Goal: Transaction & Acquisition: Obtain resource

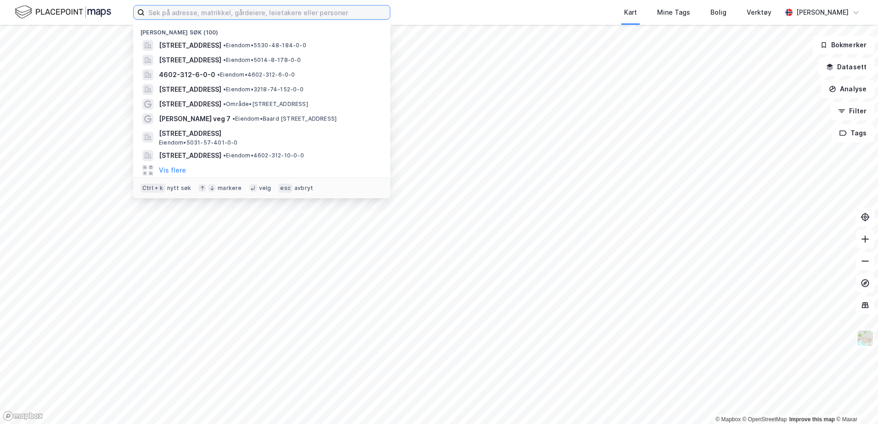
click at [219, 16] on input at bounding box center [267, 13] width 245 height 14
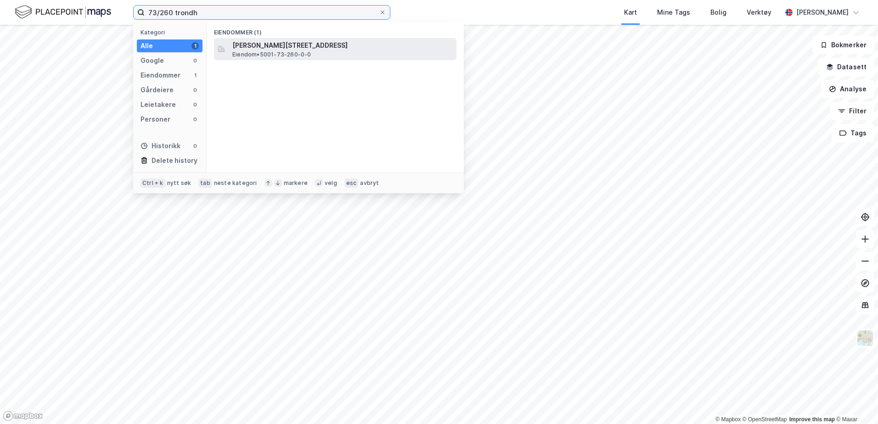
type input "73/260 trondh"
click at [263, 59] on div "[PERSON_NAME][STREET_ADDRESS] Eiendom • 5001-73-260-0-0" at bounding box center [335, 49] width 242 height 22
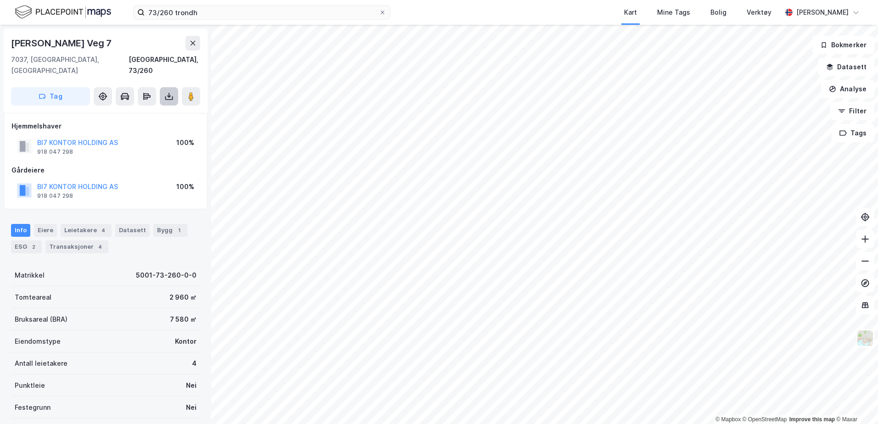
click at [166, 92] on icon at bounding box center [168, 96] width 9 height 9
click at [148, 111] on div "Last ned grunnbok" at bounding box center [123, 114] width 53 height 7
